Goal: Information Seeking & Learning: Learn about a topic

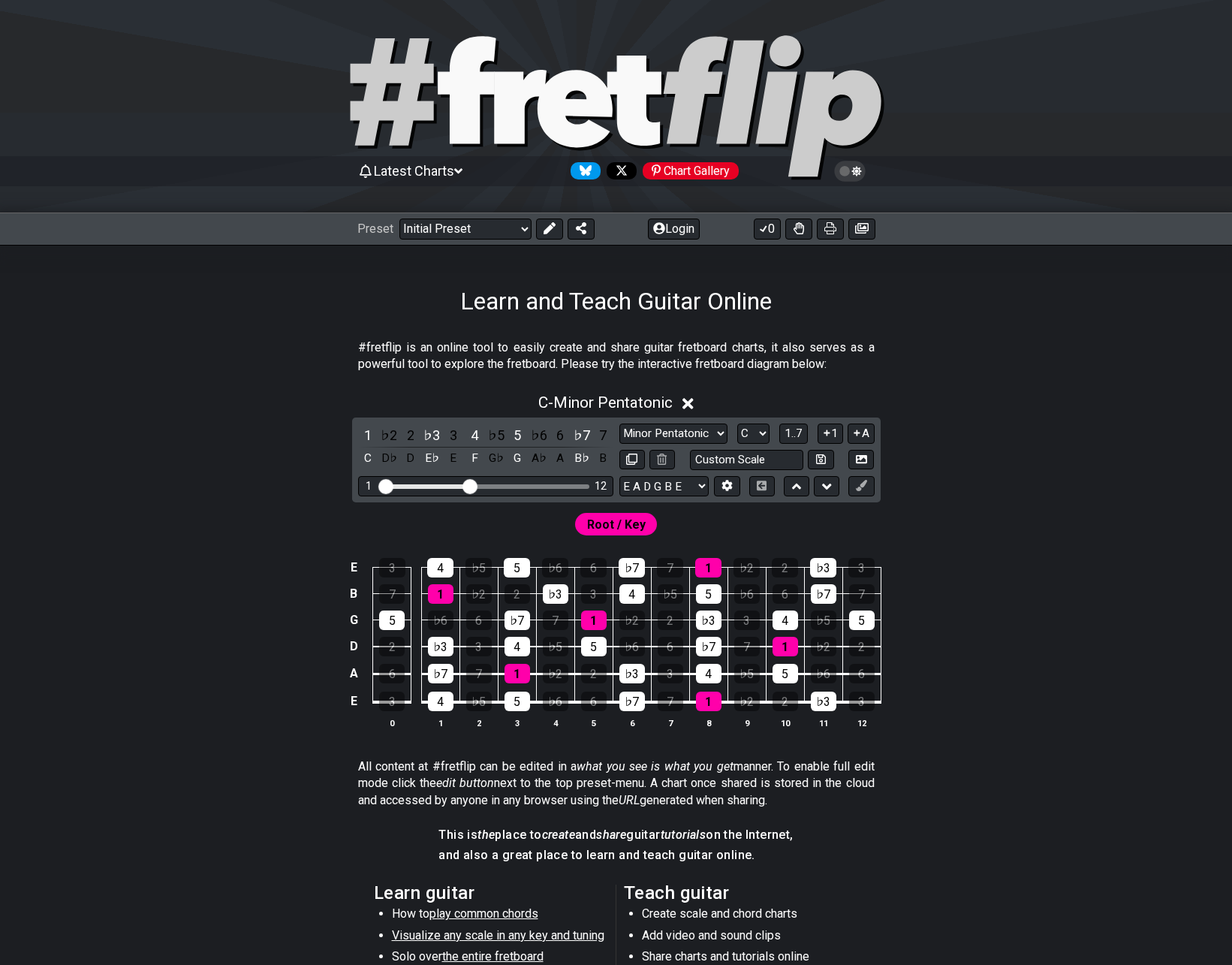
click at [248, 496] on div "C - Minor Pentatonic 1 ♭2 2 ♭3 3 4 ♭5 5 ♭6 6 ♭7 7 C D♭ D E♭ E F G♭ G A♭ A B♭ B …" at bounding box center [616, 567] width 1171 height 365
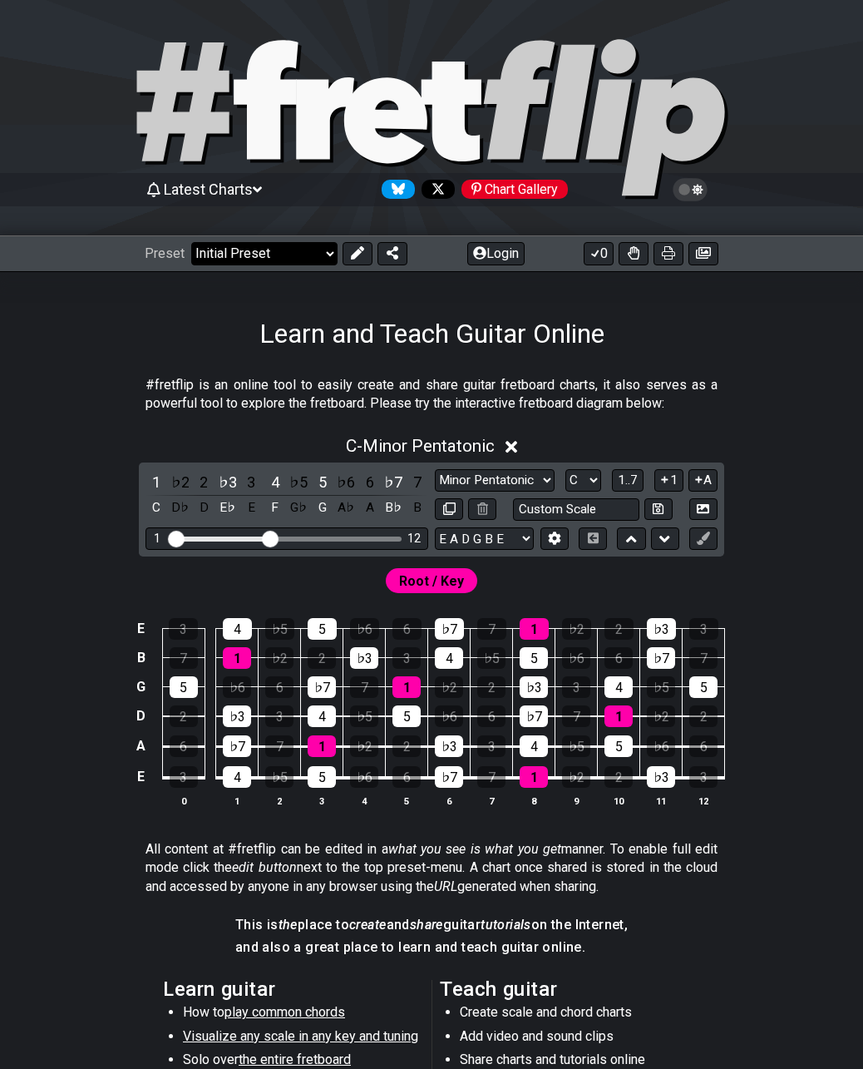
click at [246, 252] on select "Welcome to #fretflip! Initial Preset Custom Preset Minor Pentatonic Major Penta…" at bounding box center [264, 253] width 146 height 23
click at [191, 242] on select "Welcome to #fretflip! Initial Preset Custom Preset Minor Pentatonic Major Penta…" at bounding box center [264, 253] width 146 height 23
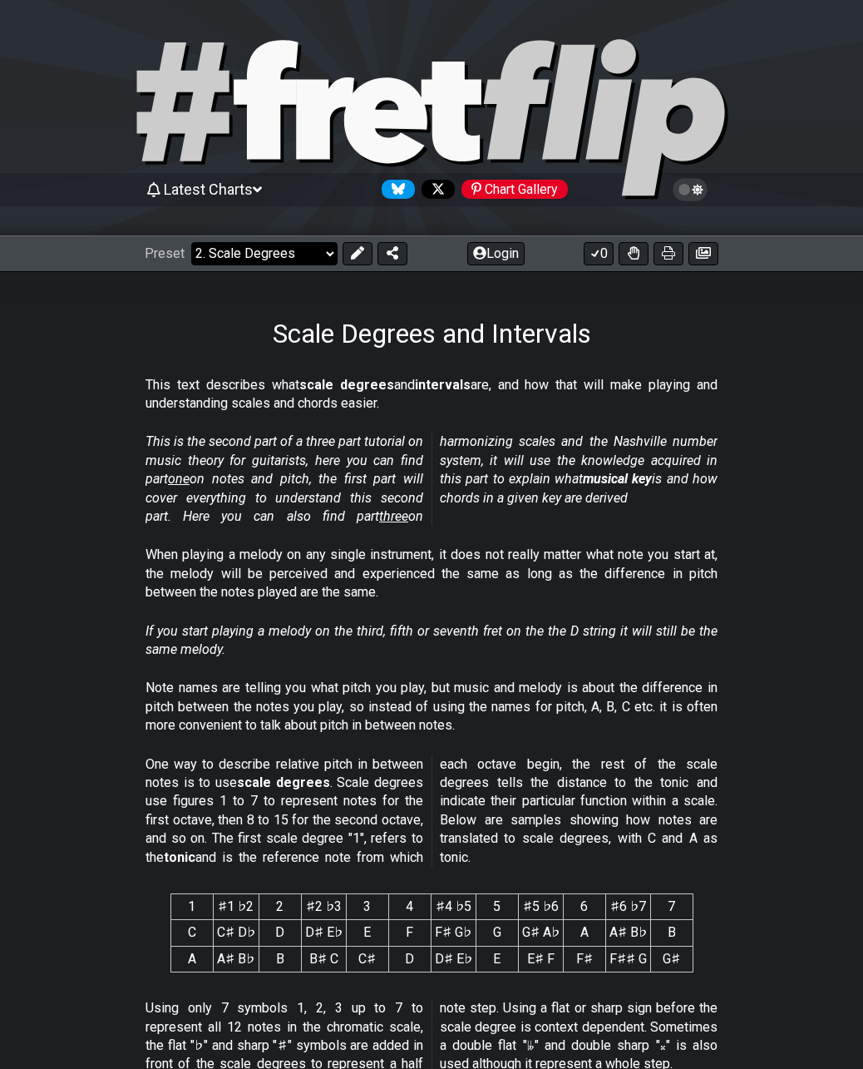
click at [328, 254] on select "Welcome to #fretflip! Initial Preset Custom Preset Minor Pentatonic Major Penta…" at bounding box center [264, 253] width 146 height 23
click at [191, 242] on select "Welcome to #fretflip! Initial Preset Custom Preset Minor Pentatonic Major Penta…" at bounding box center [264, 253] width 146 height 23
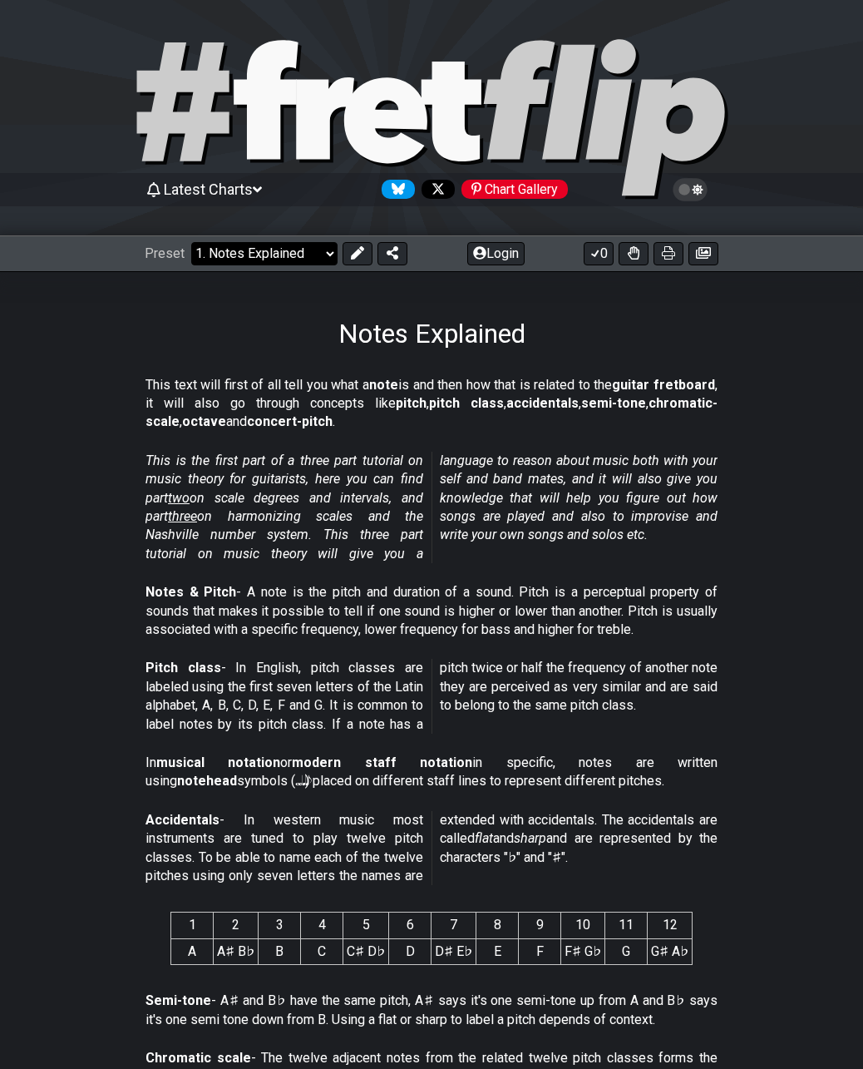
click at [282, 254] on select "Welcome to #fretflip! Initial Preset Custom Preset Minor Pentatonic Major Penta…" at bounding box center [264, 253] width 146 height 23
click at [191, 242] on select "Welcome to #fretflip! Initial Preset Custom Preset Minor Pentatonic Major Penta…" at bounding box center [264, 253] width 146 height 23
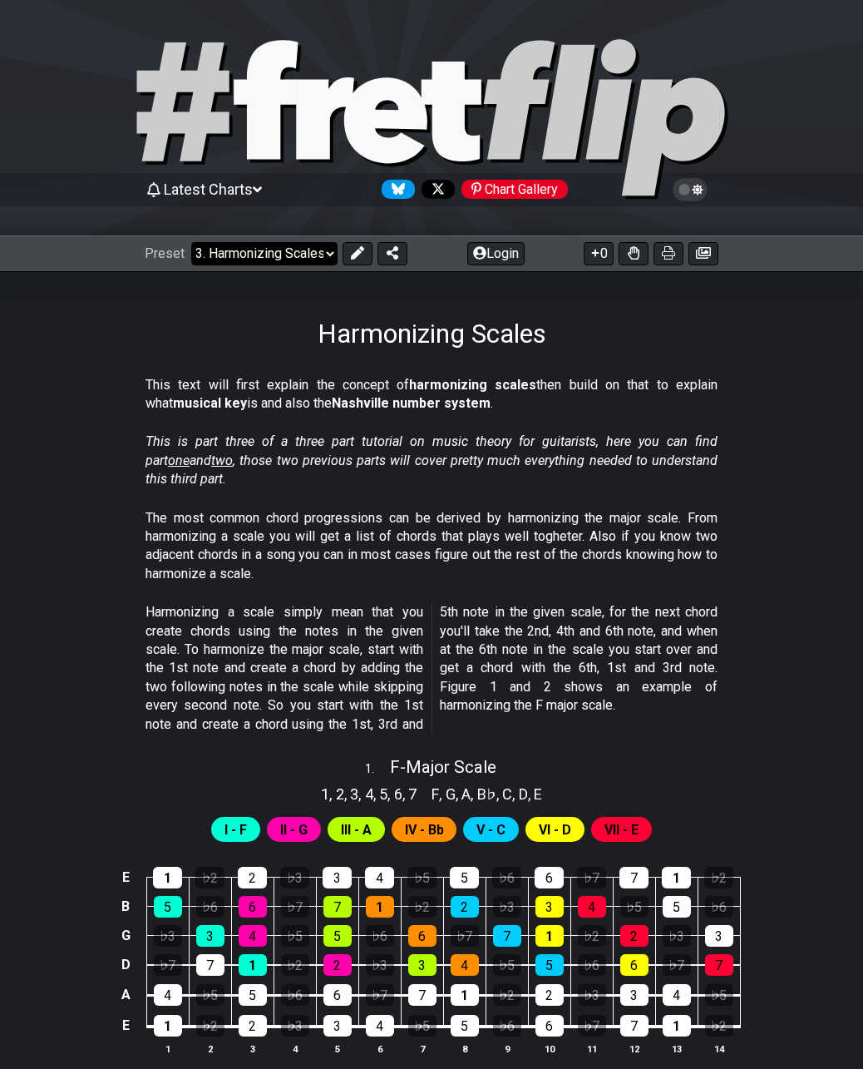
click at [289, 256] on select "Welcome to #fretflip! Initial Preset Custom Preset Minor Pentatonic Major Penta…" at bounding box center [264, 253] width 146 height 23
click at [191, 242] on select "Welcome to #fretflip! Initial Preset Custom Preset Minor Pentatonic Major Penta…" at bounding box center [264, 253] width 146 height 23
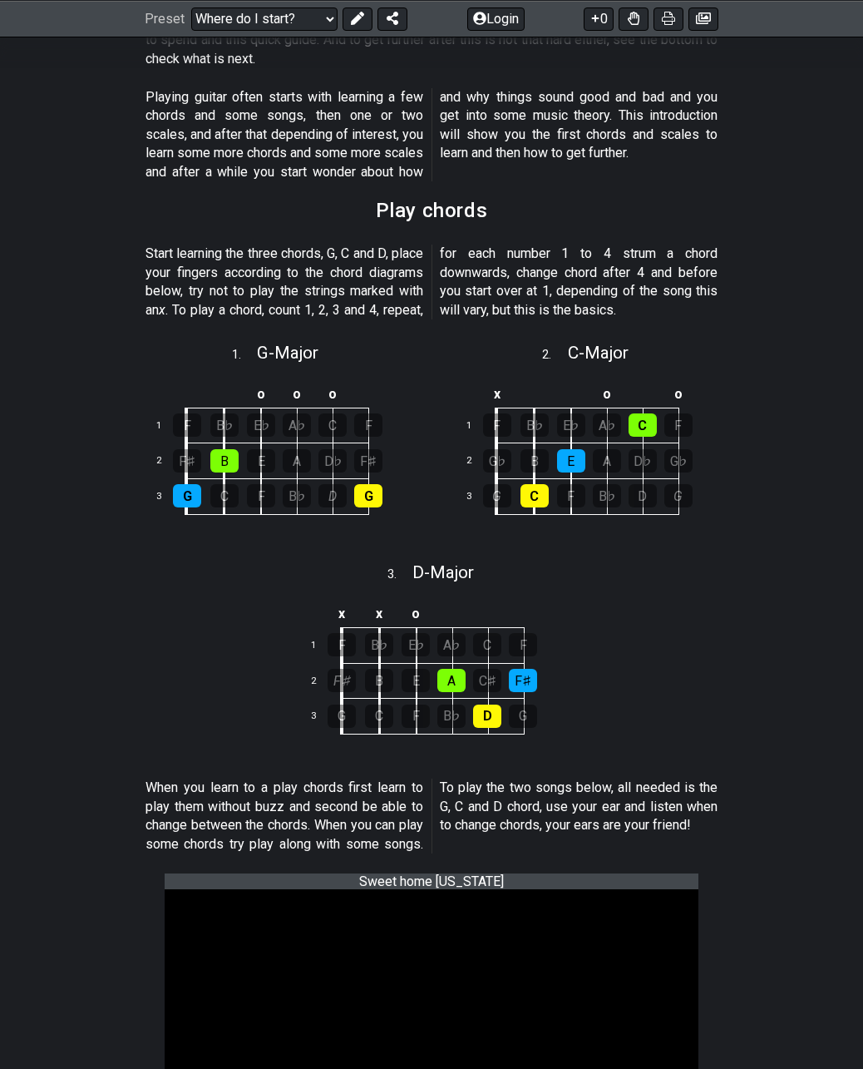
scroll to position [15, 0]
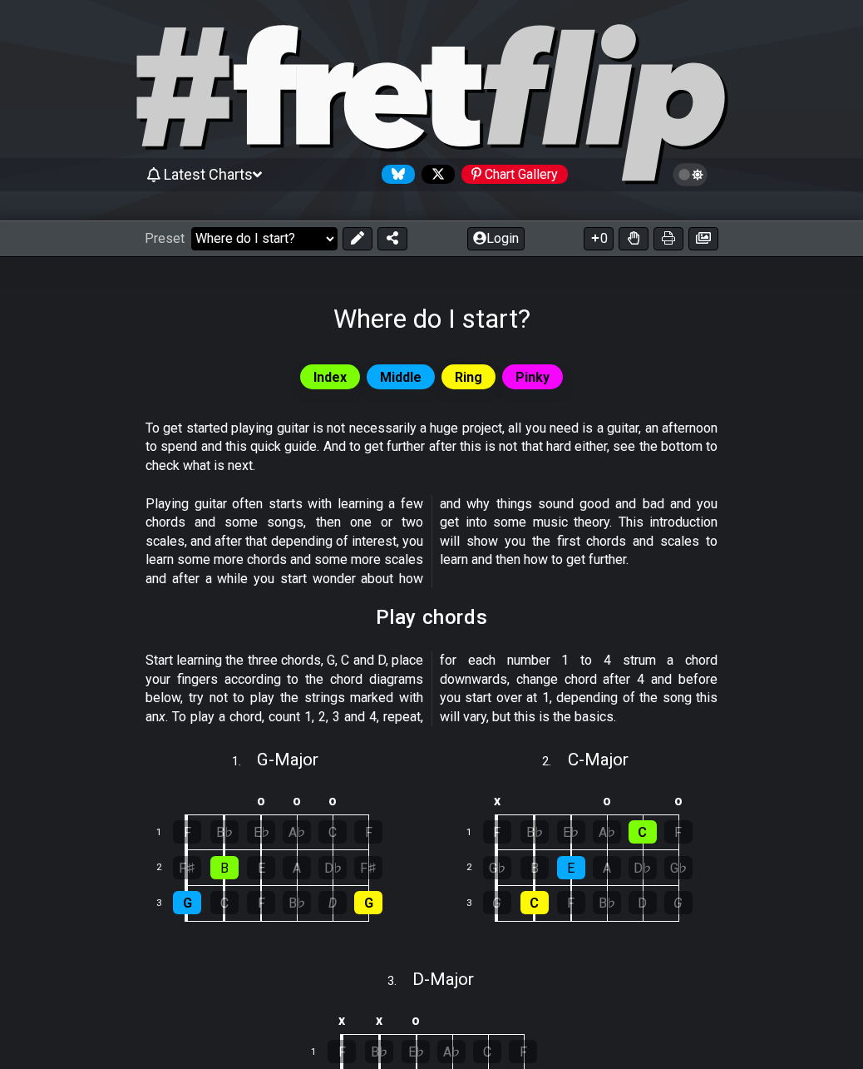
click at [283, 241] on select "Welcome to #fretflip! Initial Preset Custom Preset Minor Pentatonic Major Penta…" at bounding box center [264, 238] width 146 height 23
click at [191, 227] on select "Welcome to #fretflip! Initial Preset Custom Preset Minor Pentatonic Major Penta…" at bounding box center [264, 238] width 146 height 23
select select "/guitar-scales-generator"
select select "A"
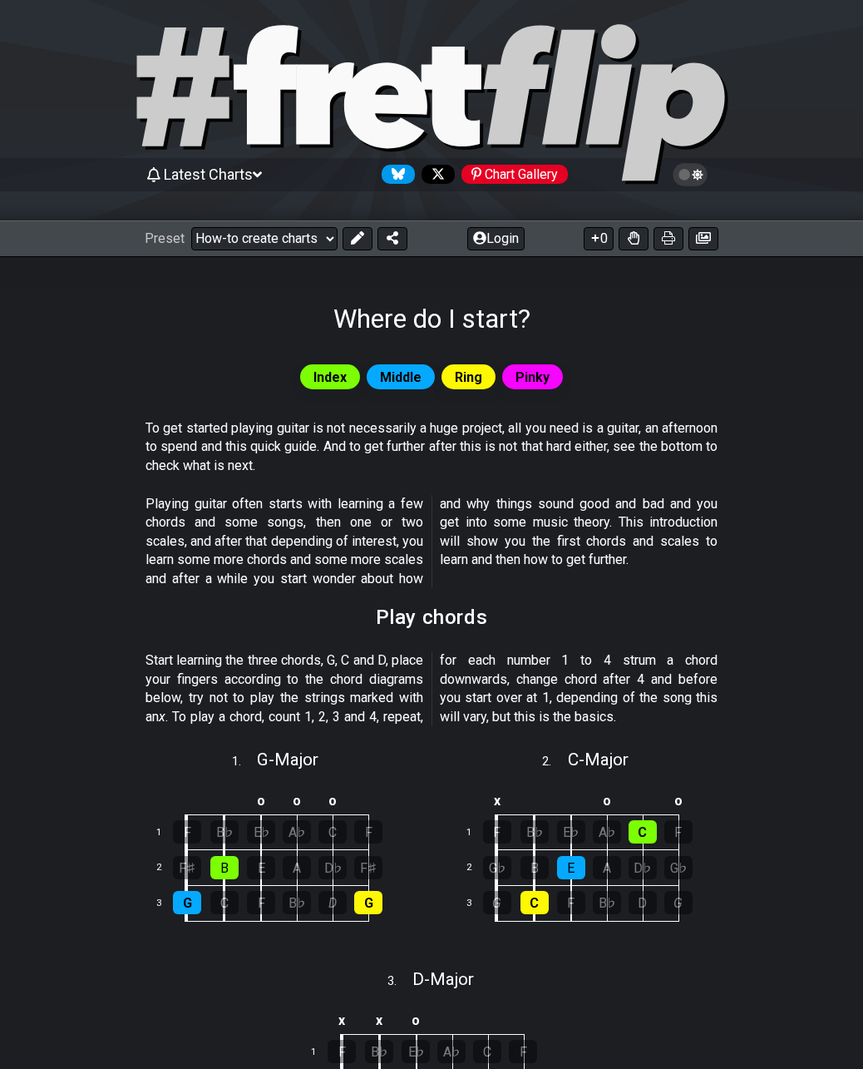
select select "A"
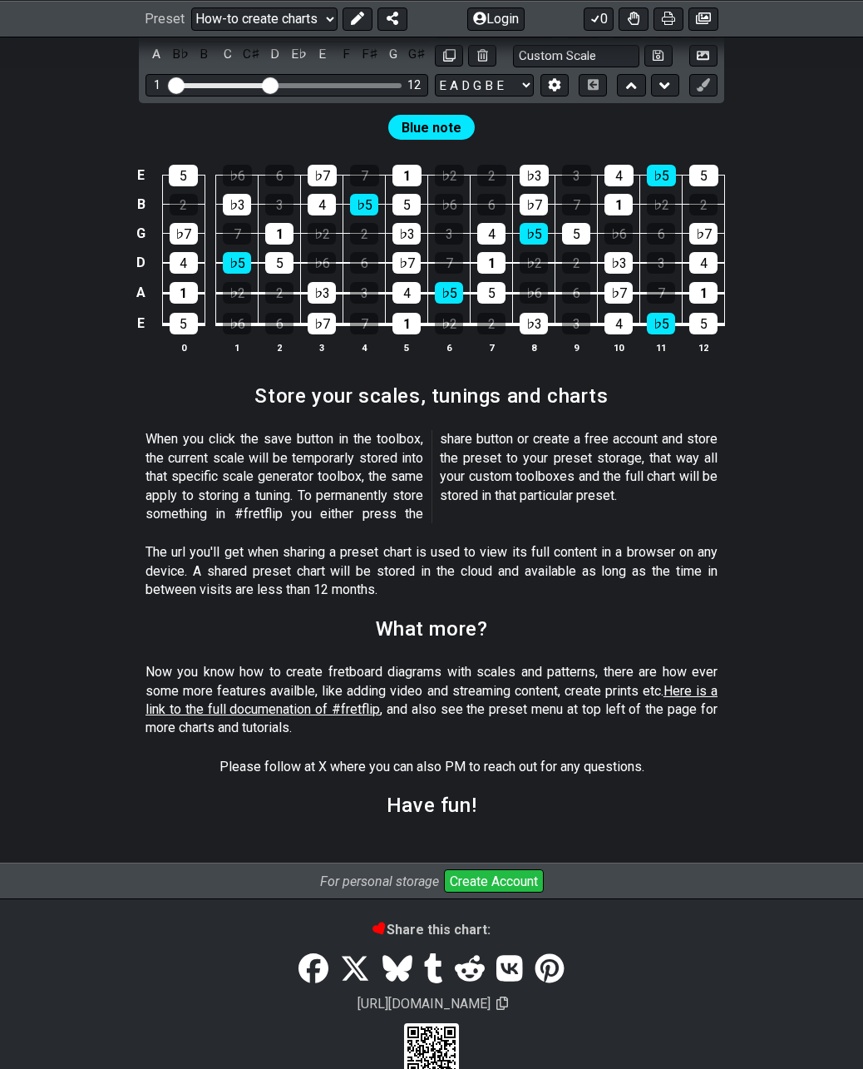
scroll to position [1984, 0]
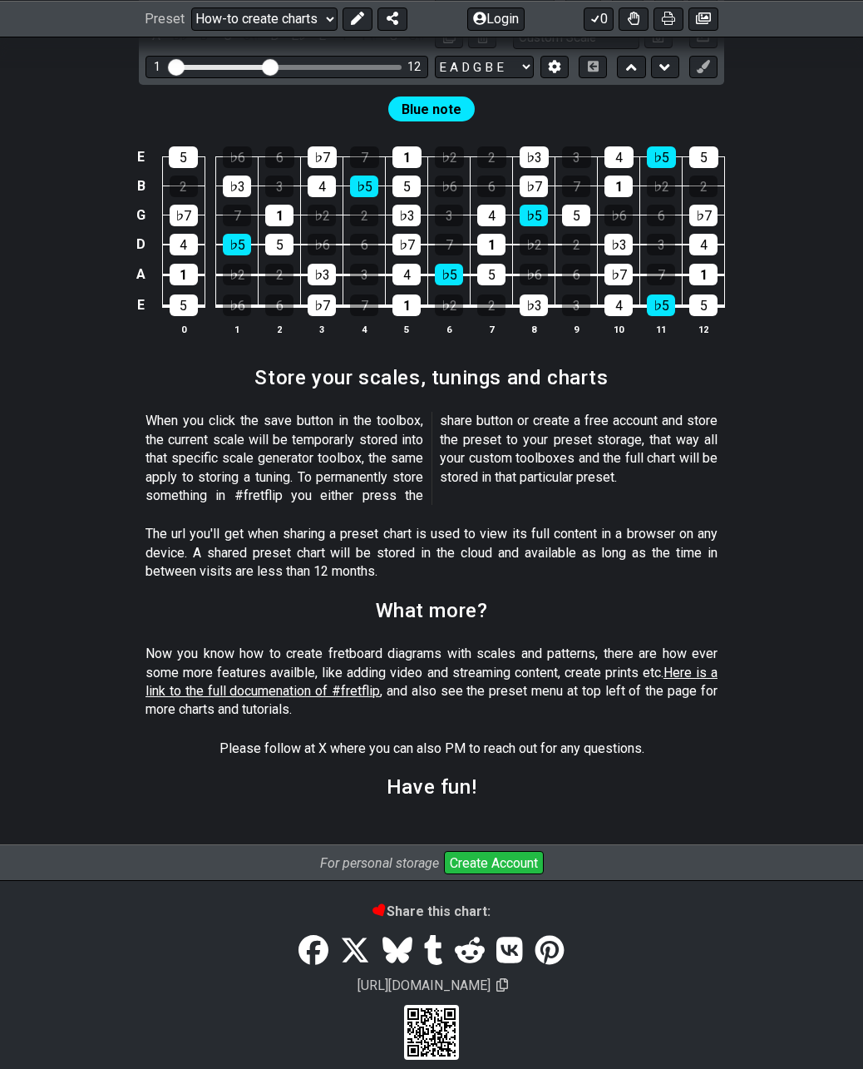
click at [249, 671] on span "Here is a link to the full documenation of #fretflip" at bounding box center [432, 681] width 572 height 34
select select "/welcome"
select select "B"
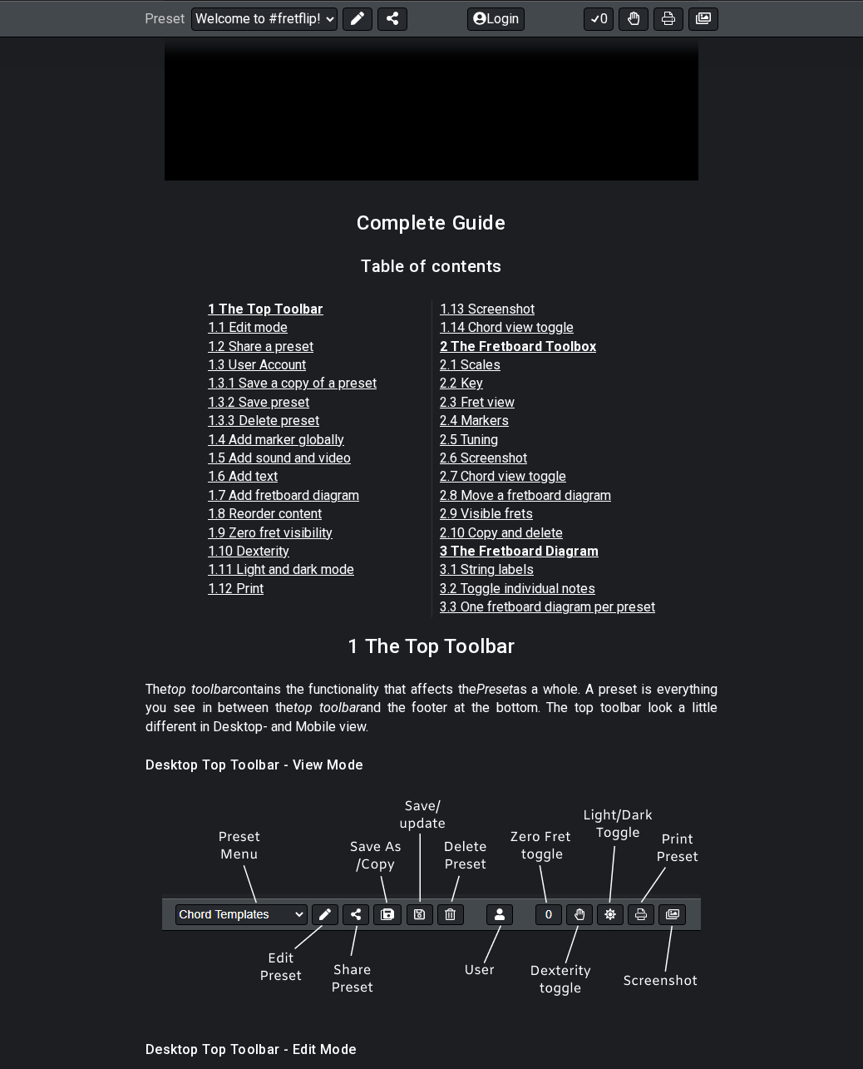
scroll to position [1331, 0]
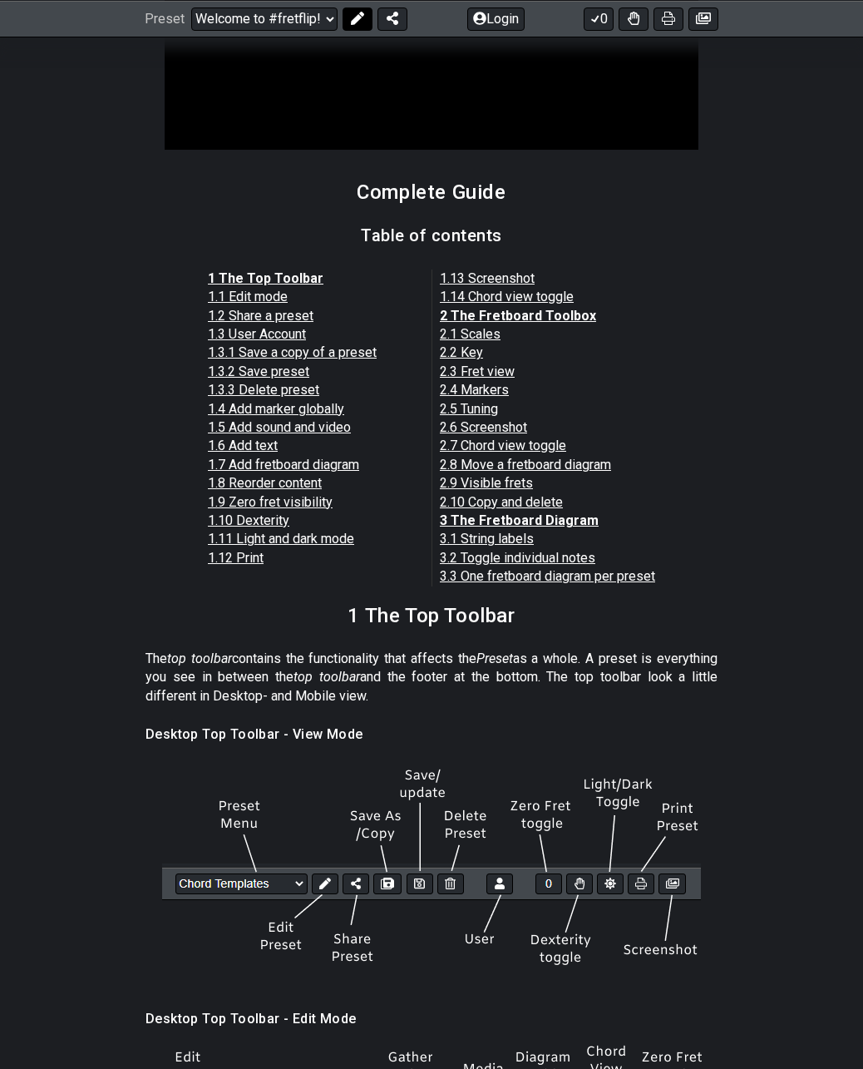
click at [359, 20] on icon at bounding box center [357, 18] width 13 height 13
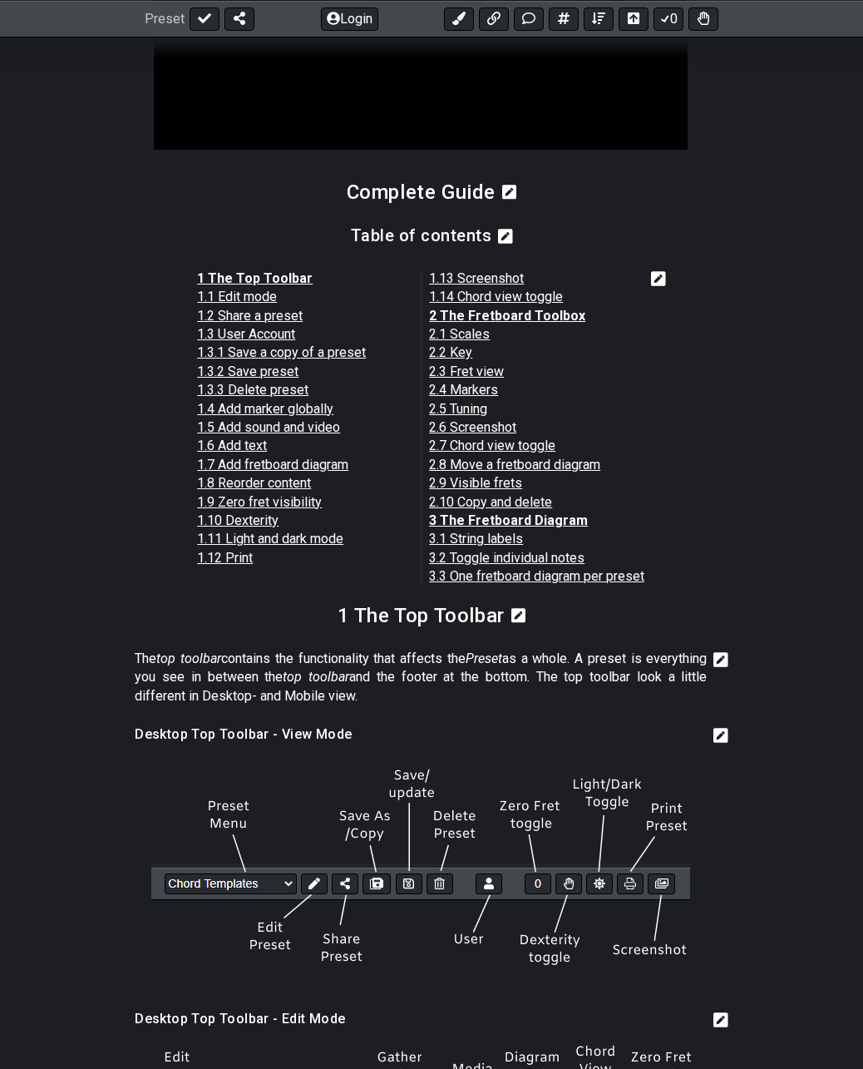
click at [651, 287] on icon at bounding box center [658, 278] width 15 height 17
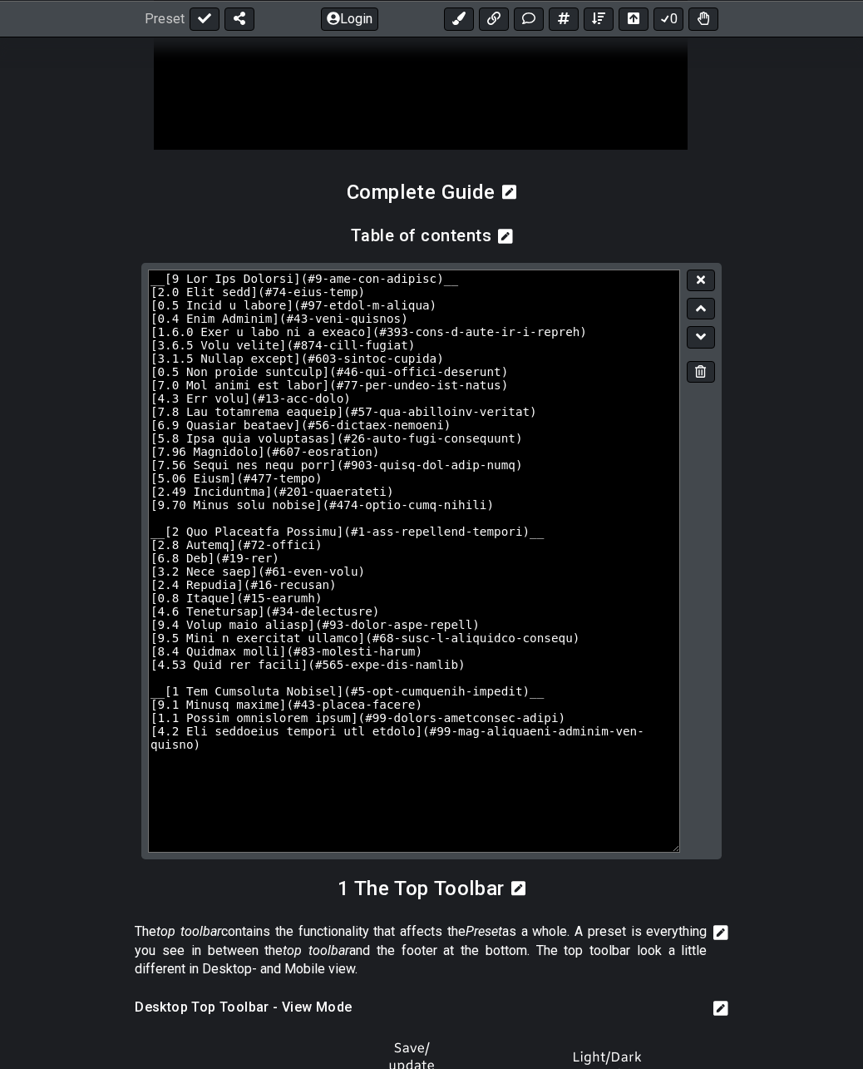
drag, startPoint x: 681, startPoint y: 396, endPoint x: 676, endPoint y: 878, distance: 482.4
click at [676, 852] on textarea at bounding box center [414, 560] width 532 height 583
click at [164, 568] on textarea at bounding box center [414, 560] width 532 height 583
type textarea "__[1 The Top Toolbar](#1-the-top-toolbar)__ [1.1 Edit mode](#11-edit-mode) [1.2…"
click at [694, 292] on button at bounding box center [701, 280] width 28 height 22
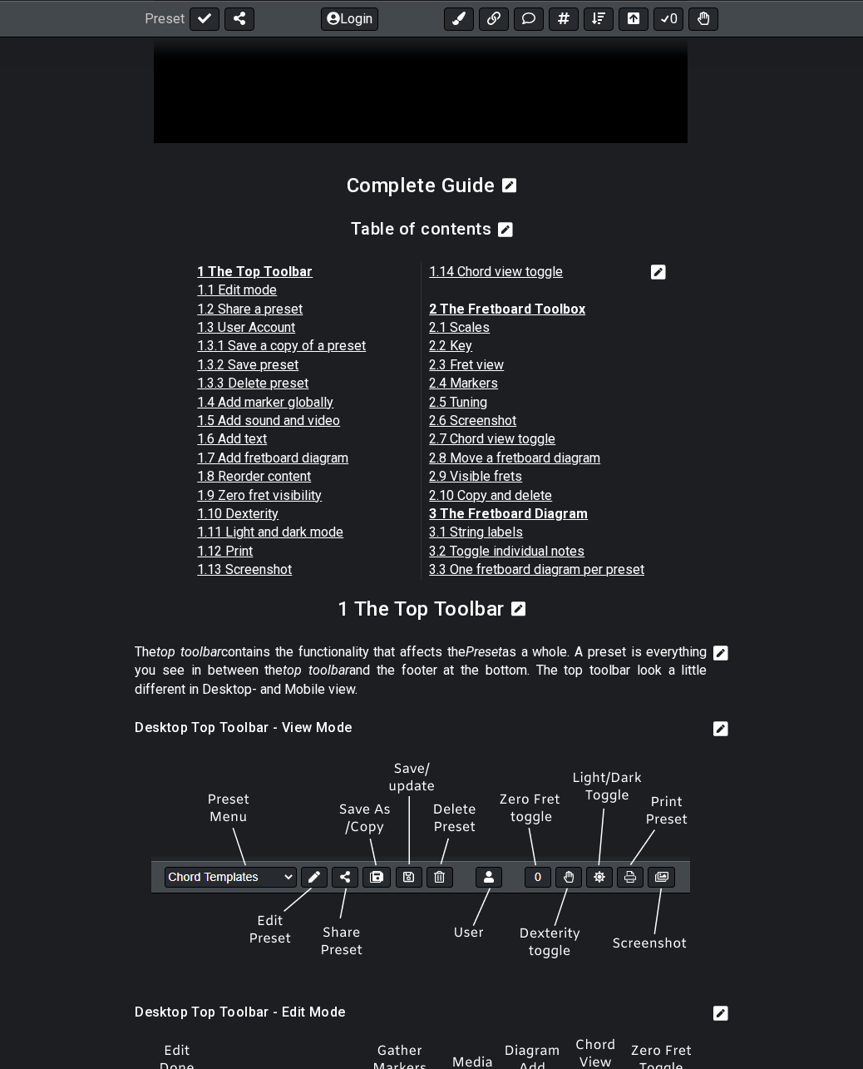
scroll to position [1331, 0]
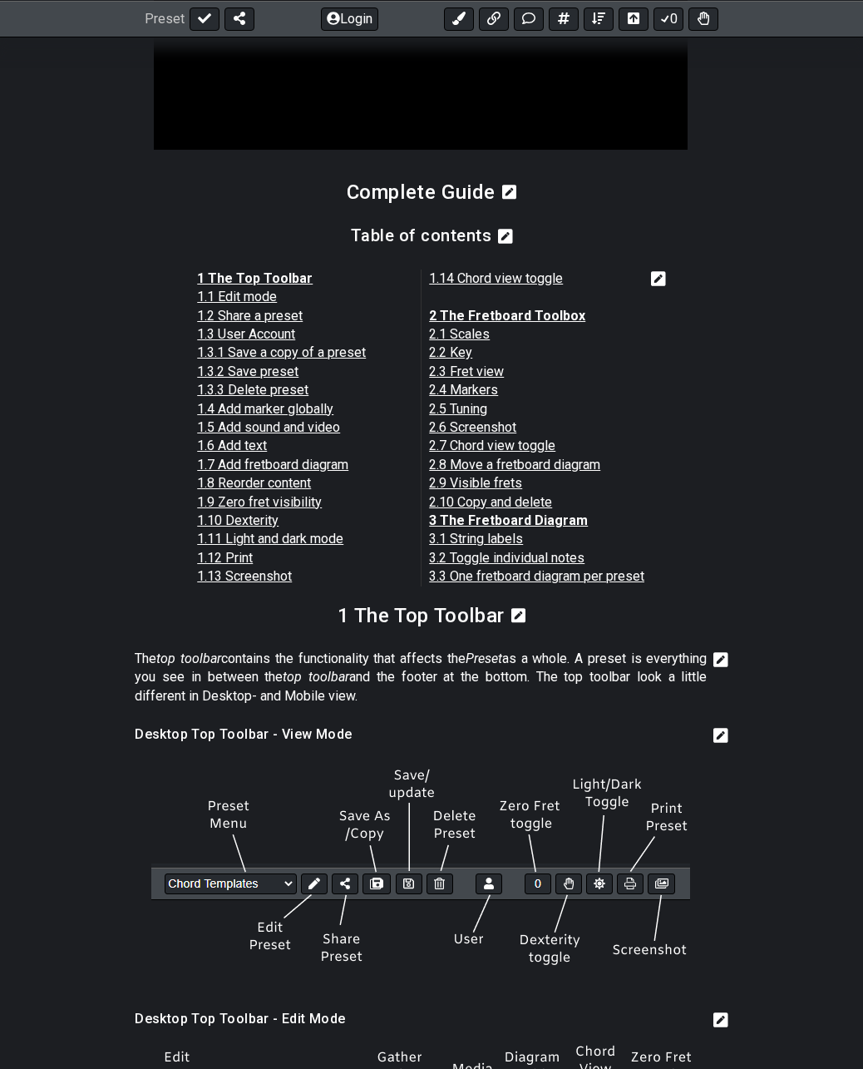
click at [651, 287] on icon at bounding box center [658, 278] width 15 height 17
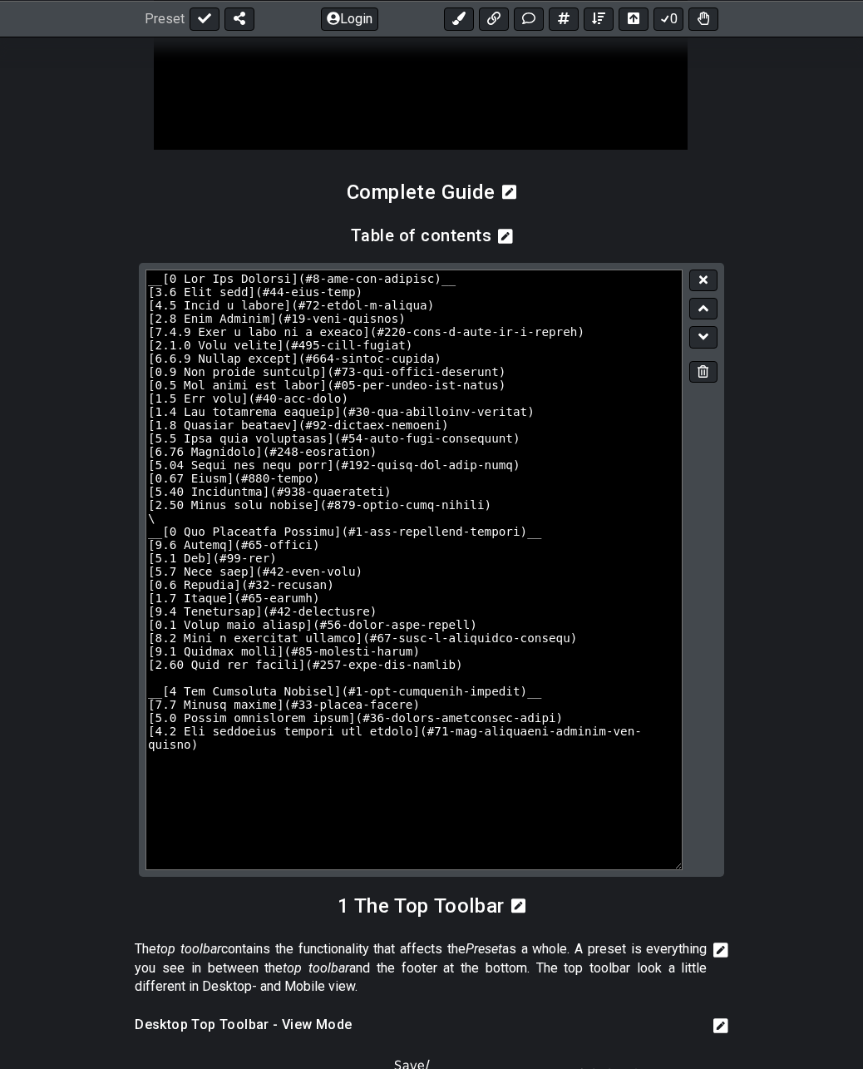
drag, startPoint x: 679, startPoint y: 398, endPoint x: 722, endPoint y: 900, distance: 504.2
click at [722, 877] on div at bounding box center [431, 570] width 585 height 614
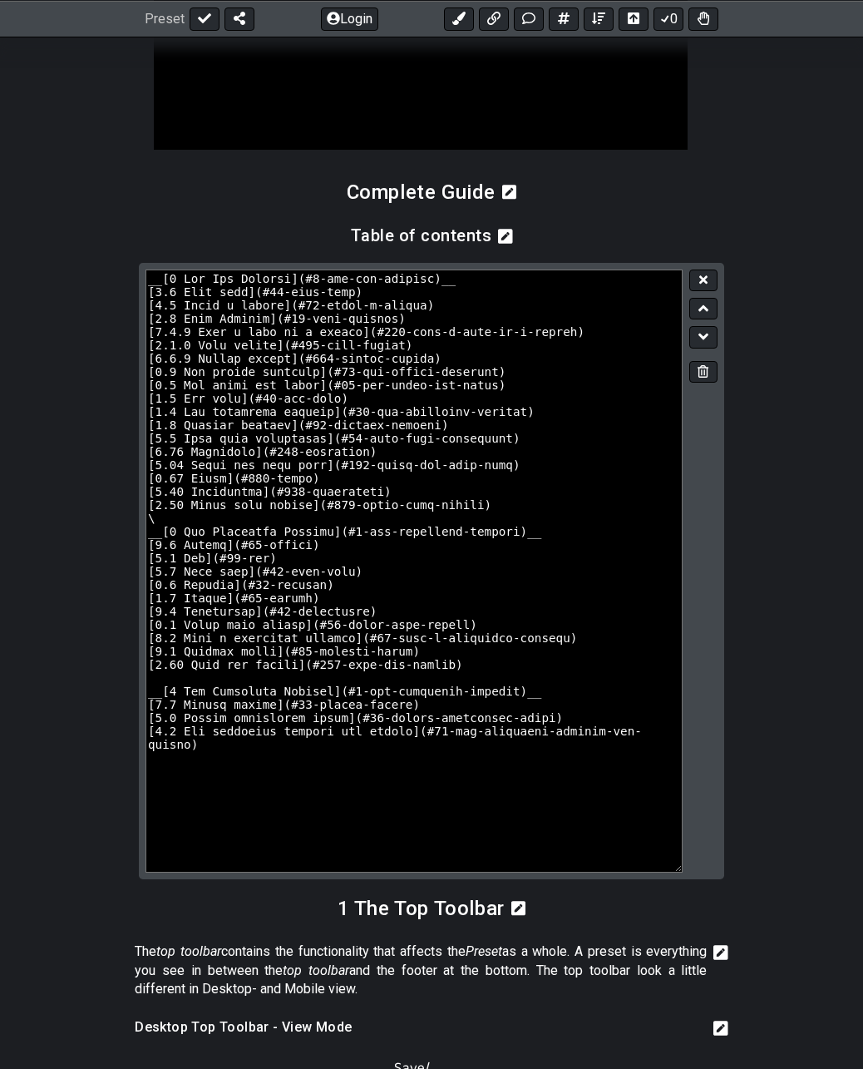
drag, startPoint x: 657, startPoint y: 788, endPoint x: 632, endPoint y: 820, distance: 40.3
click at [657, 791] on textarea at bounding box center [414, 570] width 537 height 603
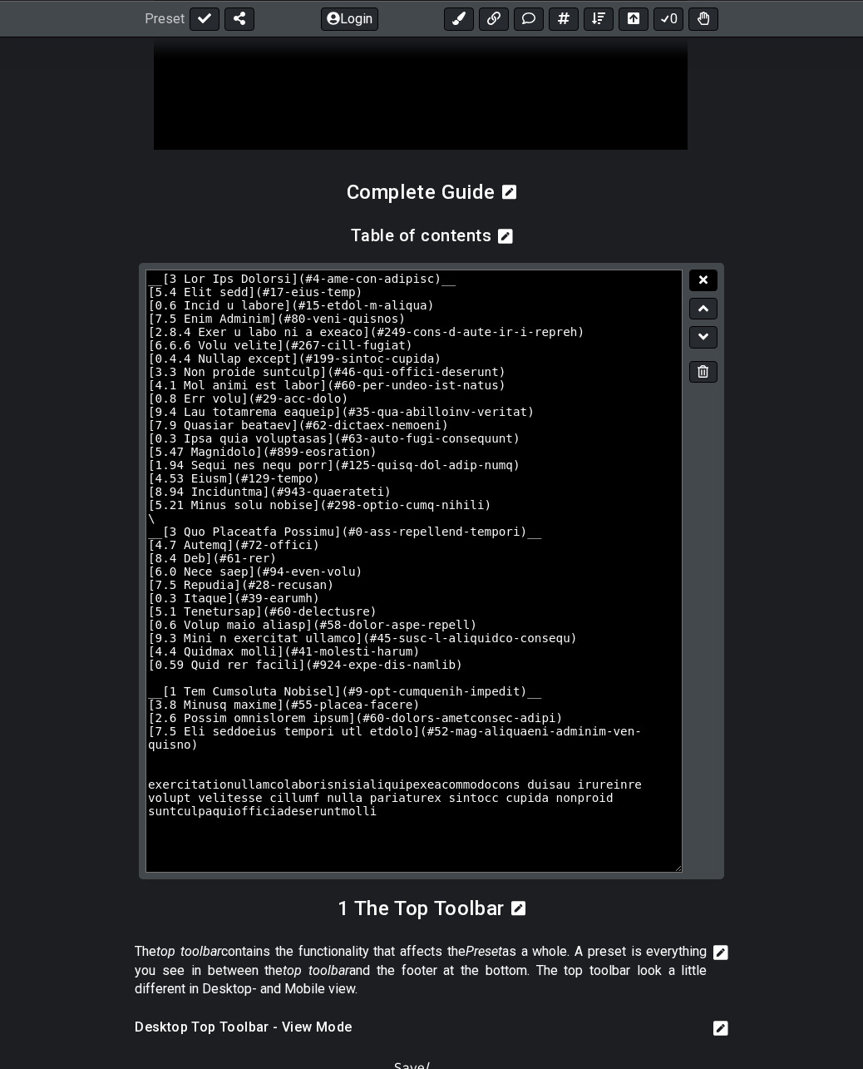
type textarea "__[1 The Top Toolbar](#1-the-top-toolbar)__ [1.1 Edit mode](#11-edit-mode) [1.2…"
click at [705, 284] on icon at bounding box center [703, 279] width 8 height 8
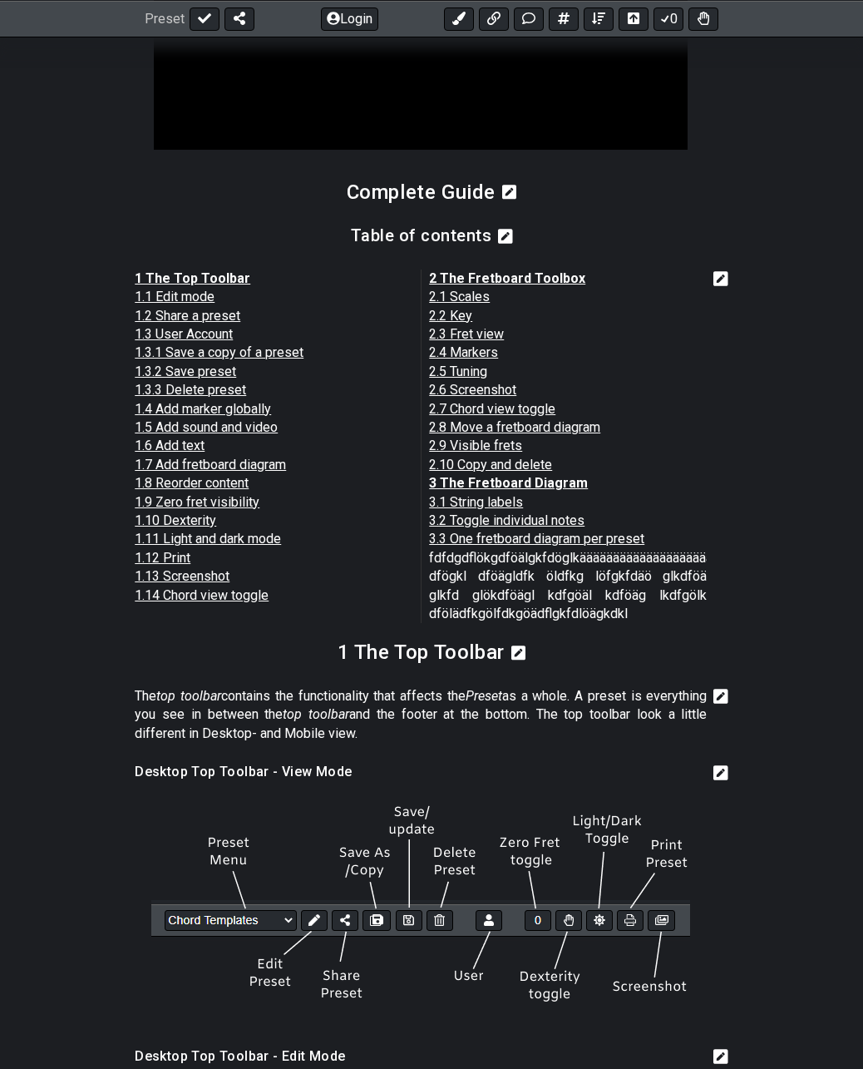
click at [719, 287] on icon at bounding box center [721, 278] width 15 height 17
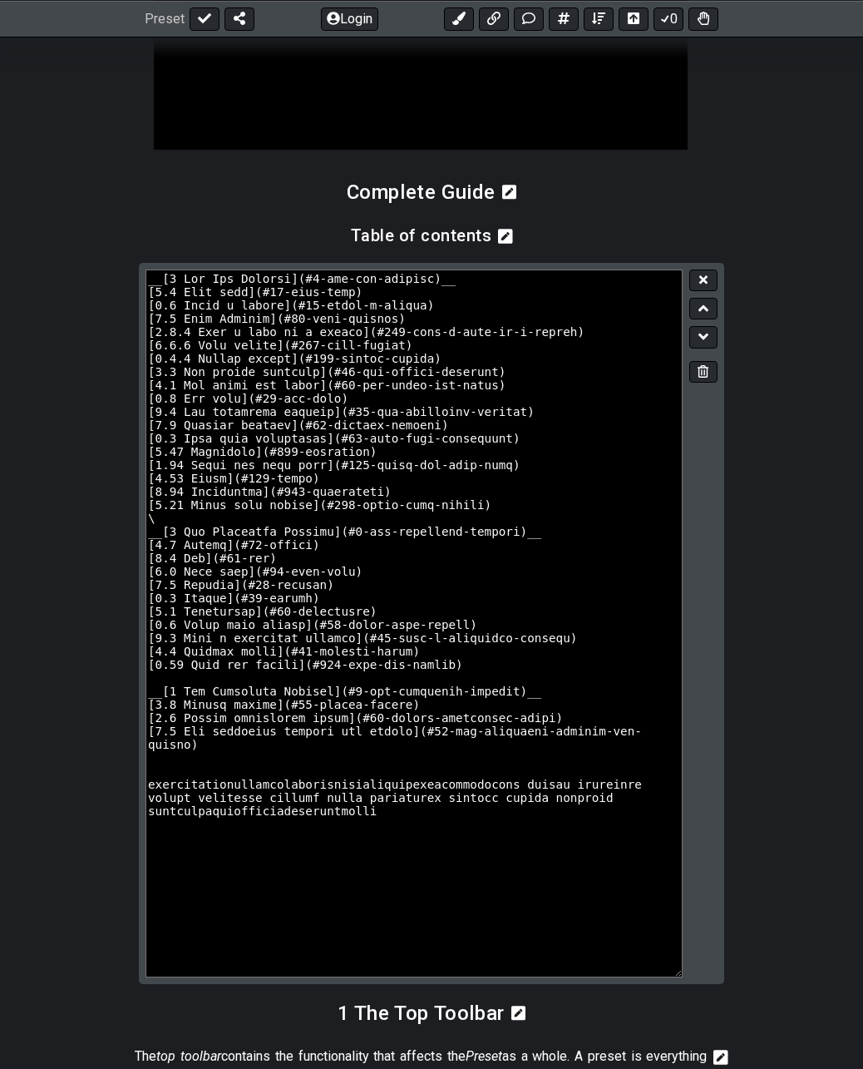
drag, startPoint x: 677, startPoint y: 398, endPoint x: 470, endPoint y: 928, distance: 568.8
click at [690, 984] on div at bounding box center [431, 623] width 585 height 721
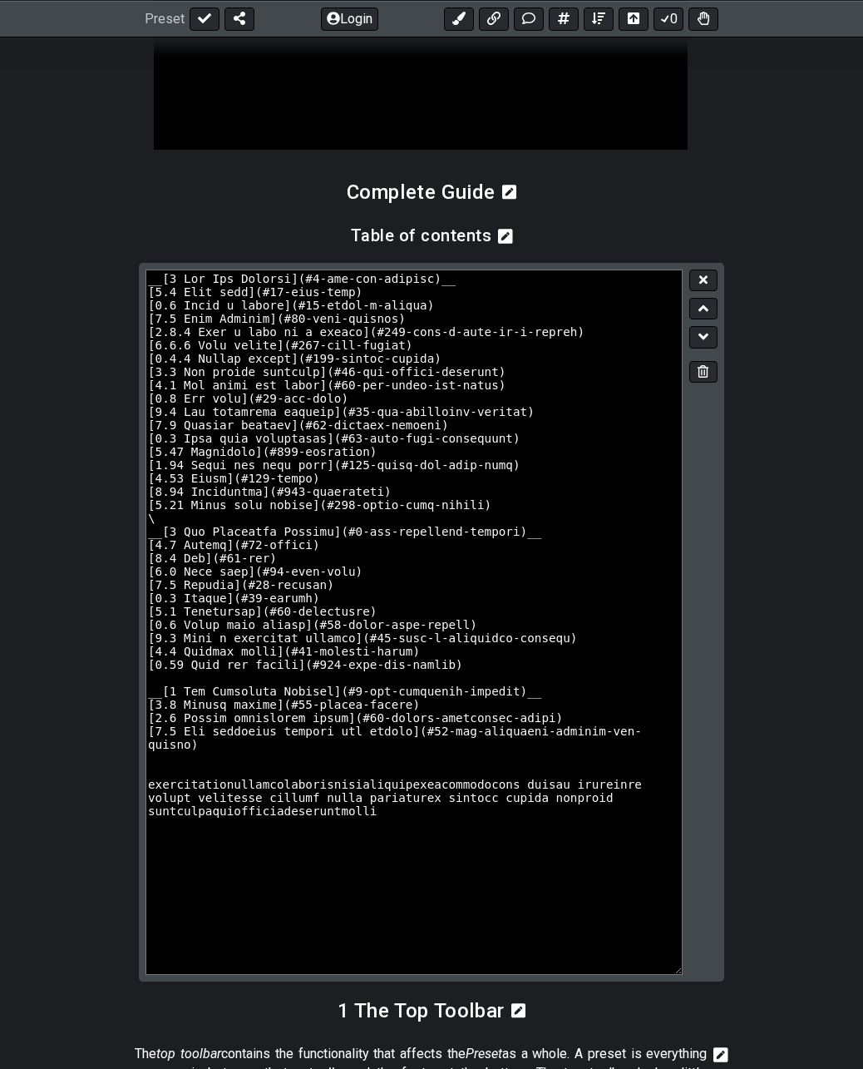
drag, startPoint x: 392, startPoint y: 867, endPoint x: 33, endPoint y: 797, distance: 365.2
click at [33, 797] on section at bounding box center [431, 629] width 863 height 732
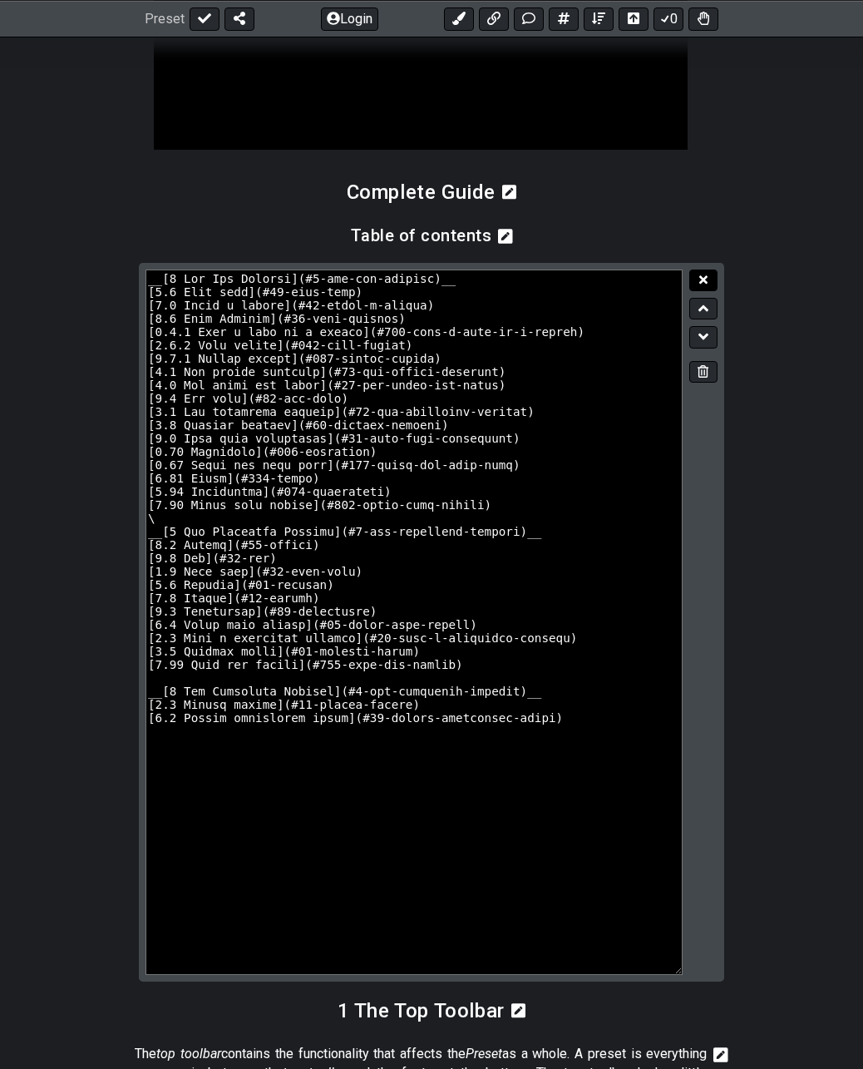
type textarea "__[1 The Top Toolbar](#1-the-top-toolbar)__ [1.1 Edit mode](#11-edit-mode) [1.2…"
click at [697, 292] on button at bounding box center [703, 280] width 28 height 22
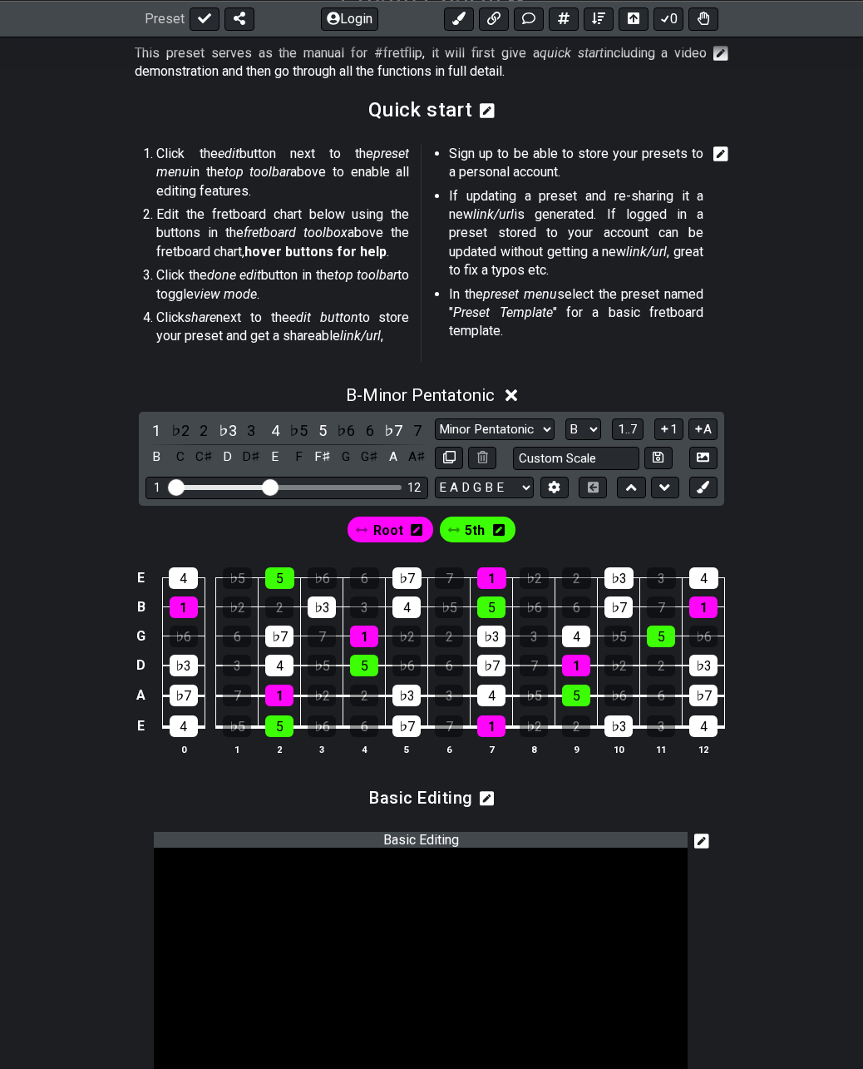
scroll to position [0, 0]
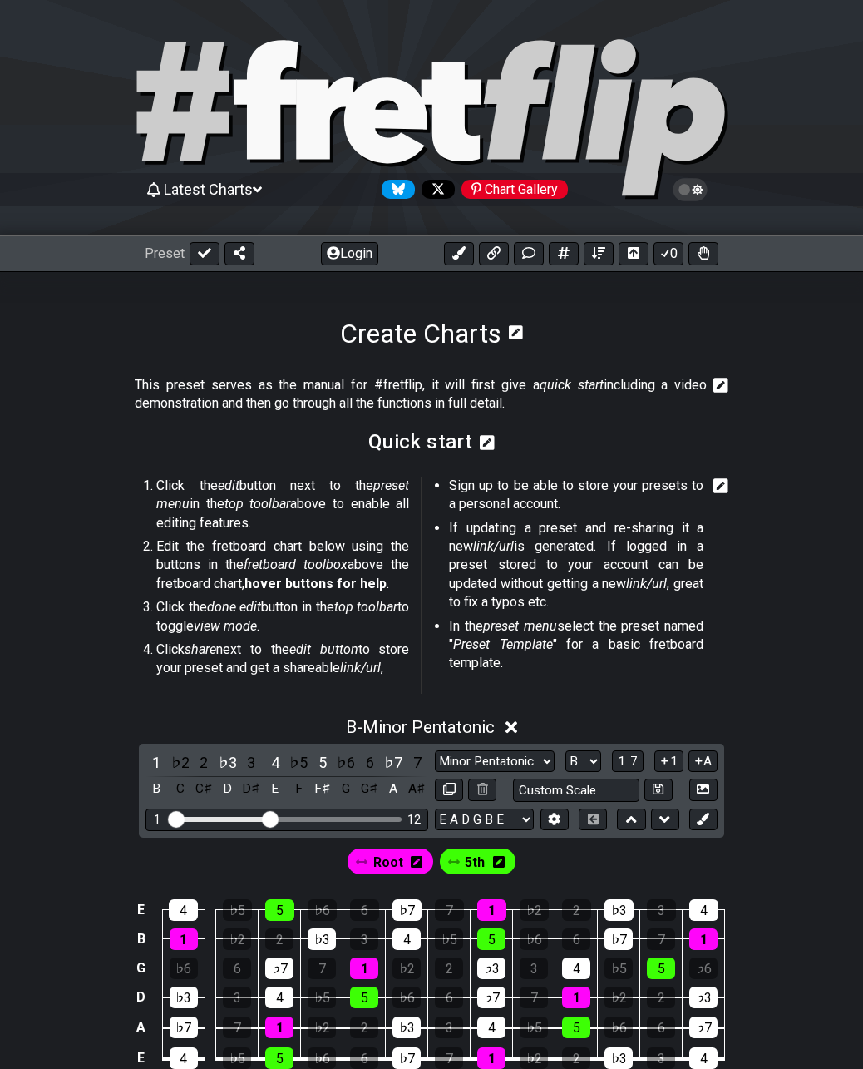
click at [405, 117] on icon at bounding box center [385, 120] width 83 height 86
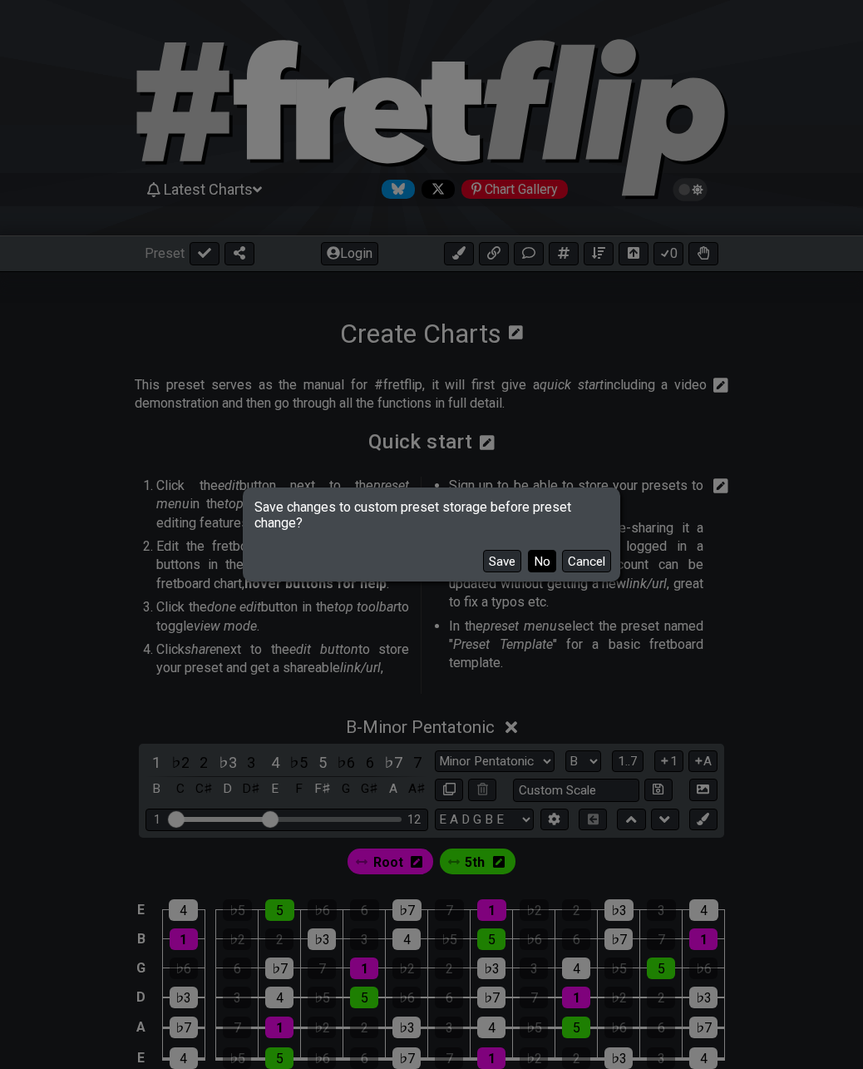
click at [540, 561] on button "No" at bounding box center [542, 561] width 28 height 22
select select "C"
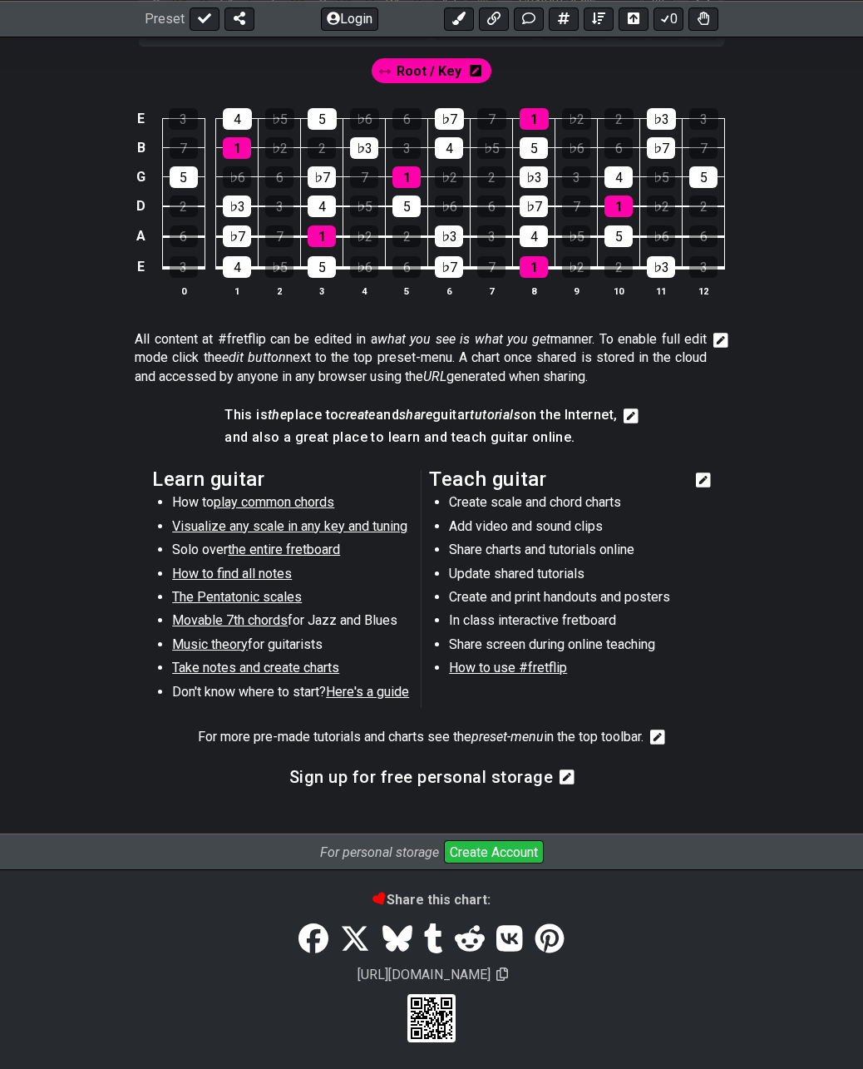
scroll to position [582, 0]
click at [696, 472] on icon at bounding box center [703, 480] width 15 height 17
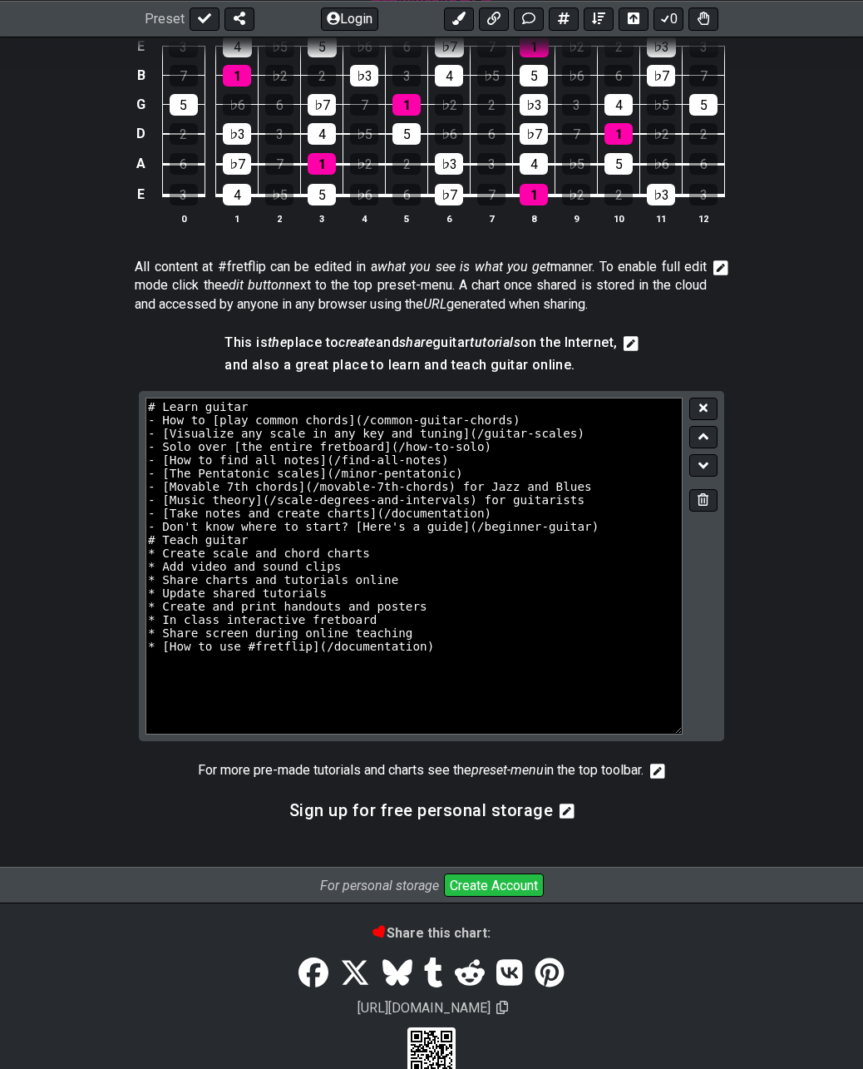
drag, startPoint x: 679, startPoint y: 683, endPoint x: 724, endPoint y: 920, distance: 241.2
click at [724, 920] on div "Latest Charts Chart Gallery The Internet Guitar fretboard tool - view and edit …" at bounding box center [431, 246] width 863 height 1657
drag, startPoint x: 680, startPoint y: 732, endPoint x: 742, endPoint y: 733, distance: 61.5
click at [742, 733] on section "# Learn guitar - How to [play common chords](/common-guitar-chords) - [Visualiz…" at bounding box center [431, 573] width 863 height 364
click at [705, 409] on icon at bounding box center [703, 407] width 8 height 8
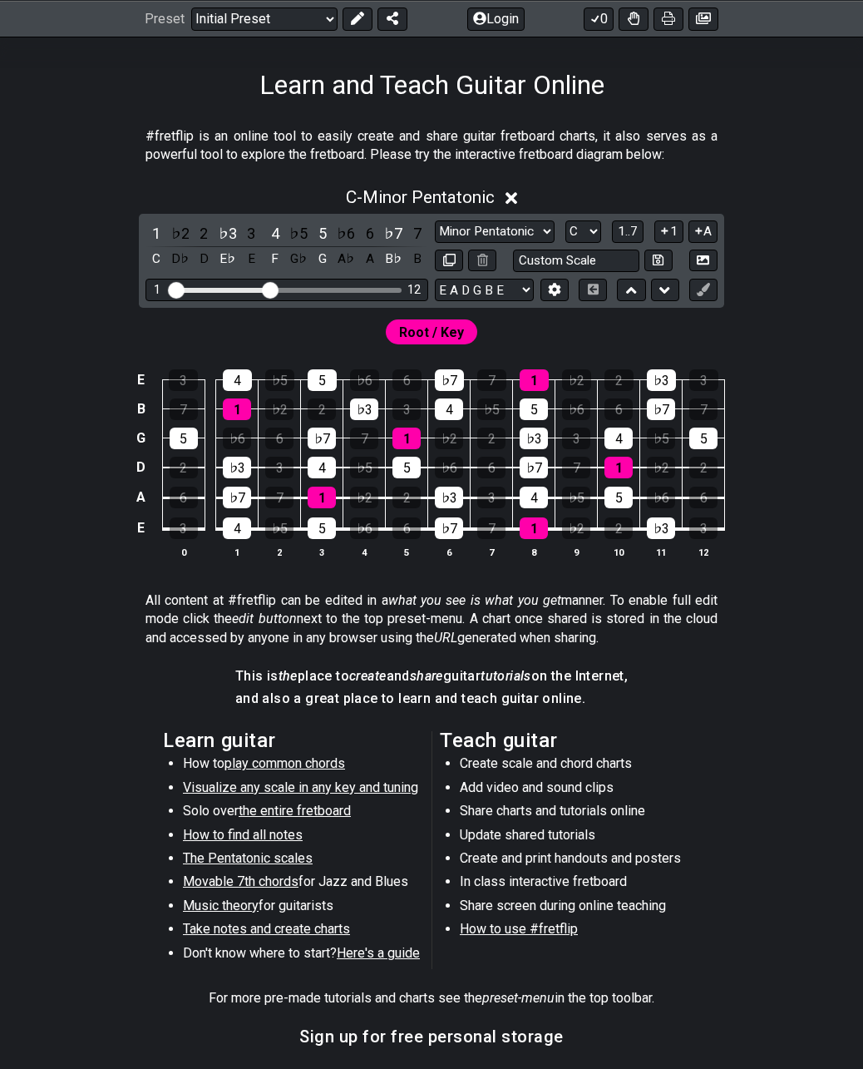
scroll to position [249, 0]
